Goal: Task Accomplishment & Management: Use online tool/utility

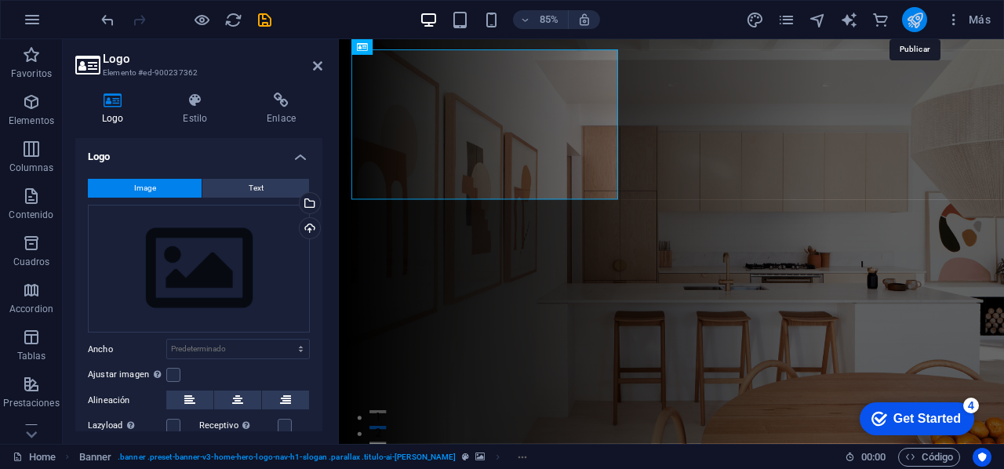
click at [920, 13] on icon "publish" at bounding box center [915, 20] width 18 height 18
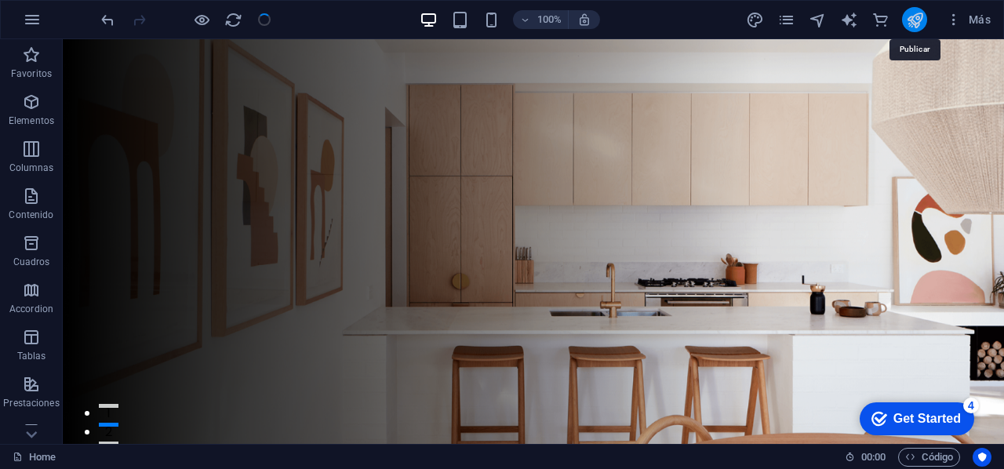
click at [920, 13] on icon "publish" at bounding box center [915, 20] width 18 height 18
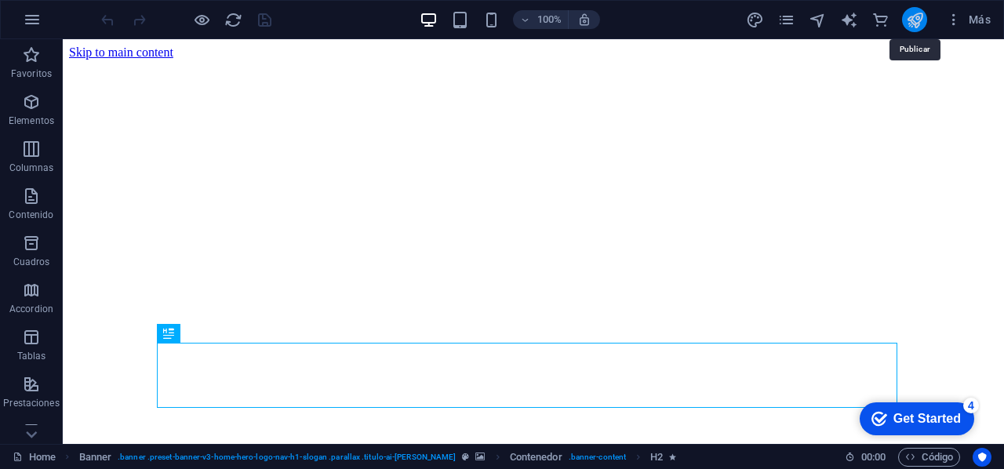
click at [915, 24] on icon "publish" at bounding box center [915, 20] width 18 height 18
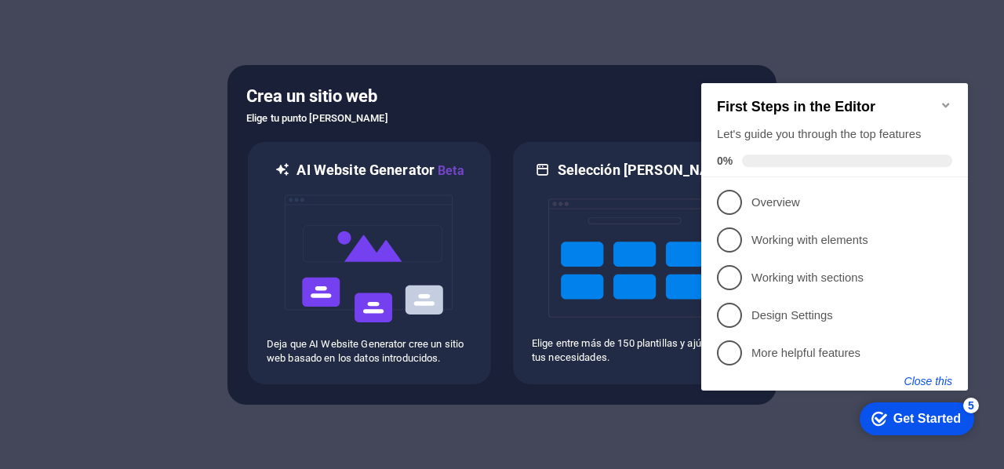
click at [938, 379] on button "Close this" at bounding box center [929, 381] width 48 height 13
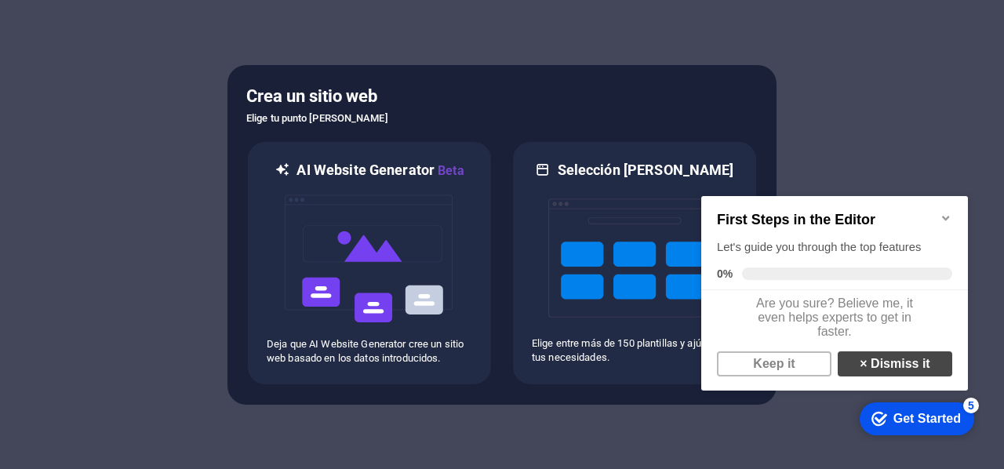
click at [898, 374] on link "× Dismiss it" at bounding box center [895, 364] width 115 height 25
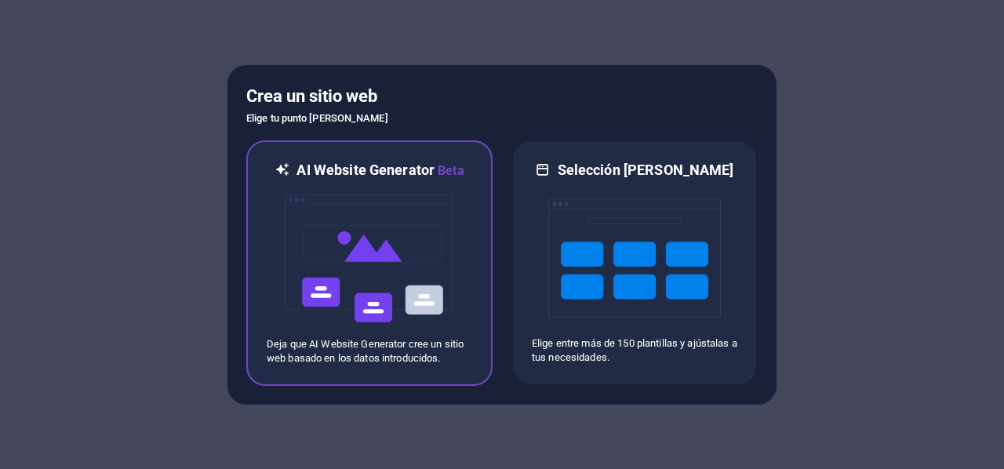
click at [385, 363] on p "Deja que AI Website Generator cree un sitio web basado en los datos introducido…" at bounding box center [370, 351] width 206 height 28
